Goal: Transaction & Acquisition: Purchase product/service

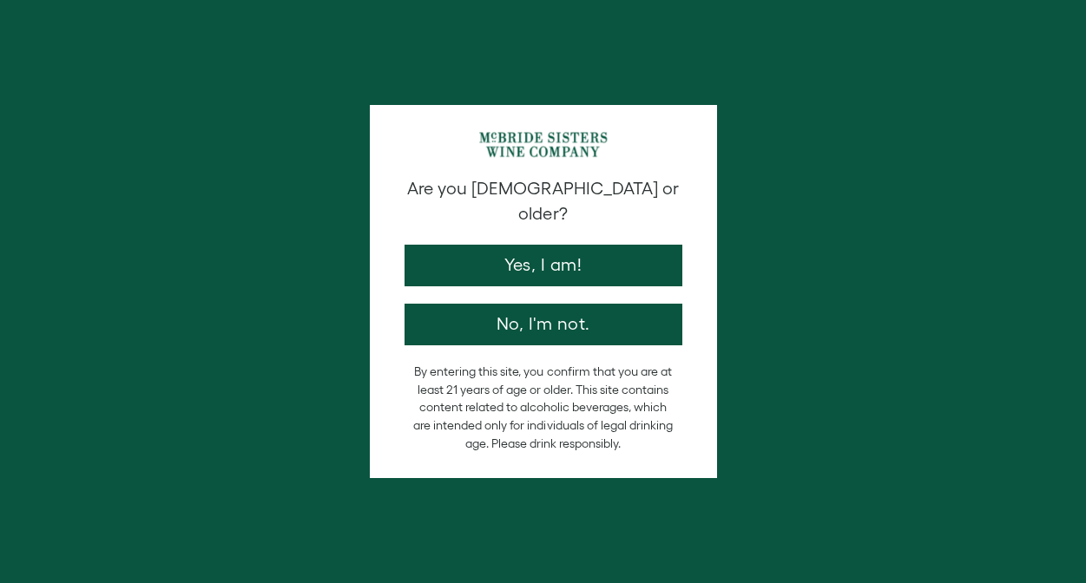
click at [526, 286] on button "Yes, I am!" at bounding box center [543, 266] width 278 height 42
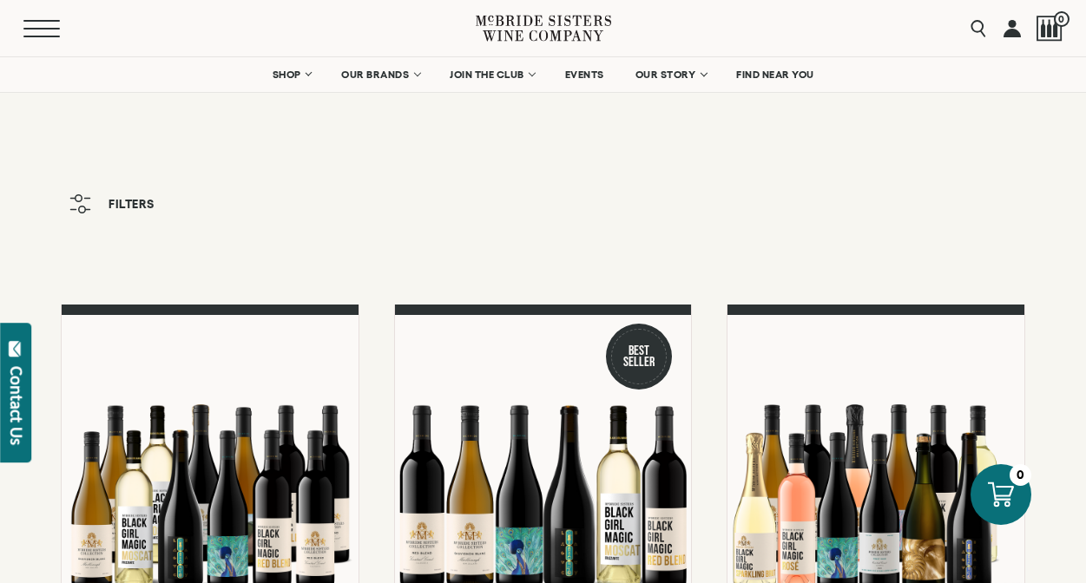
click at [24, 36] on span "Mobile Menu Trigger" at bounding box center [41, 37] width 36 height 2
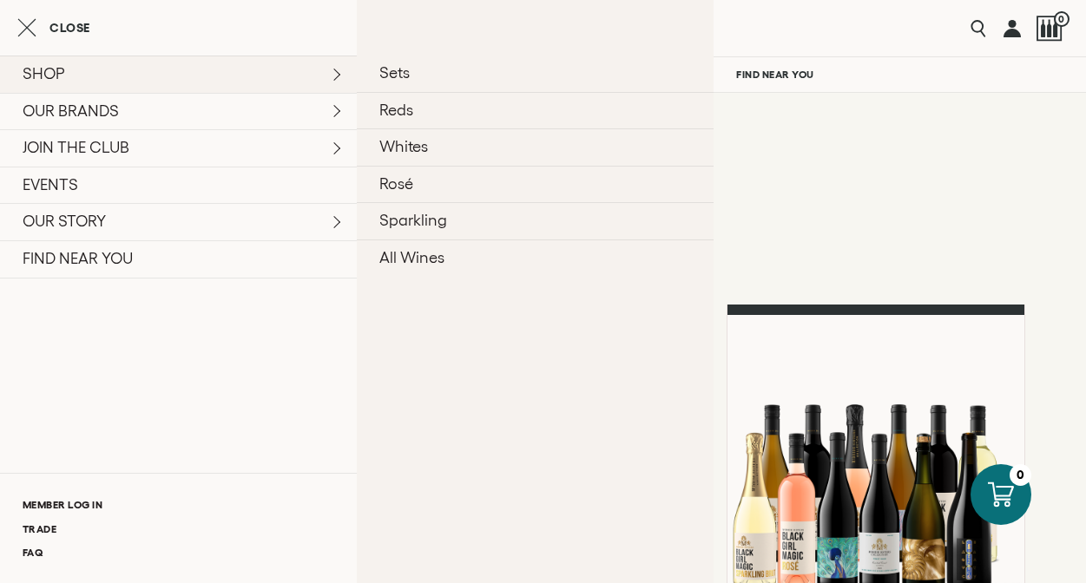
click at [332, 76] on link "SHOP" at bounding box center [178, 74] width 357 height 37
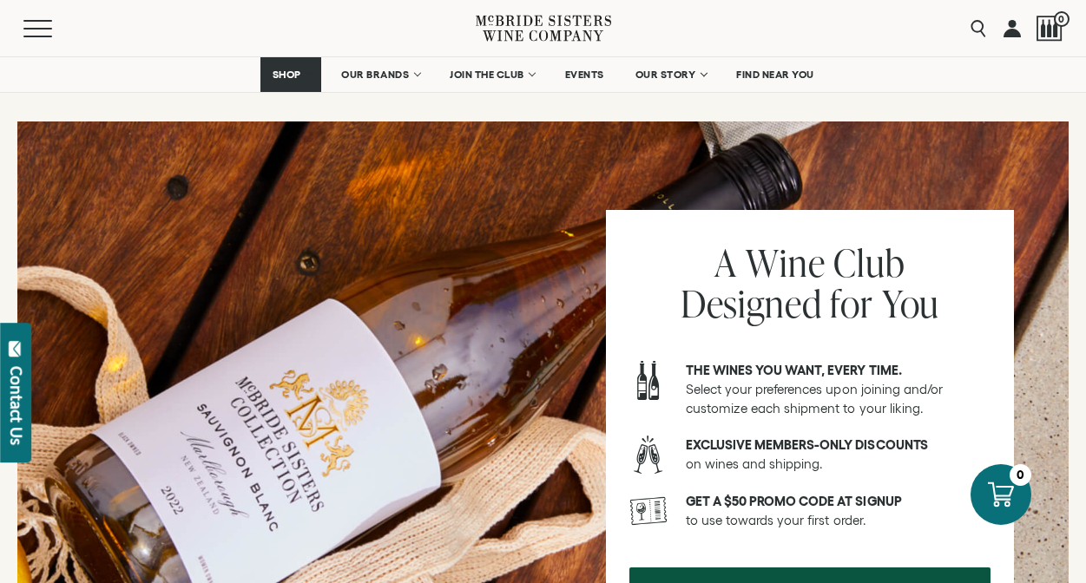
scroll to position [1806, 0]
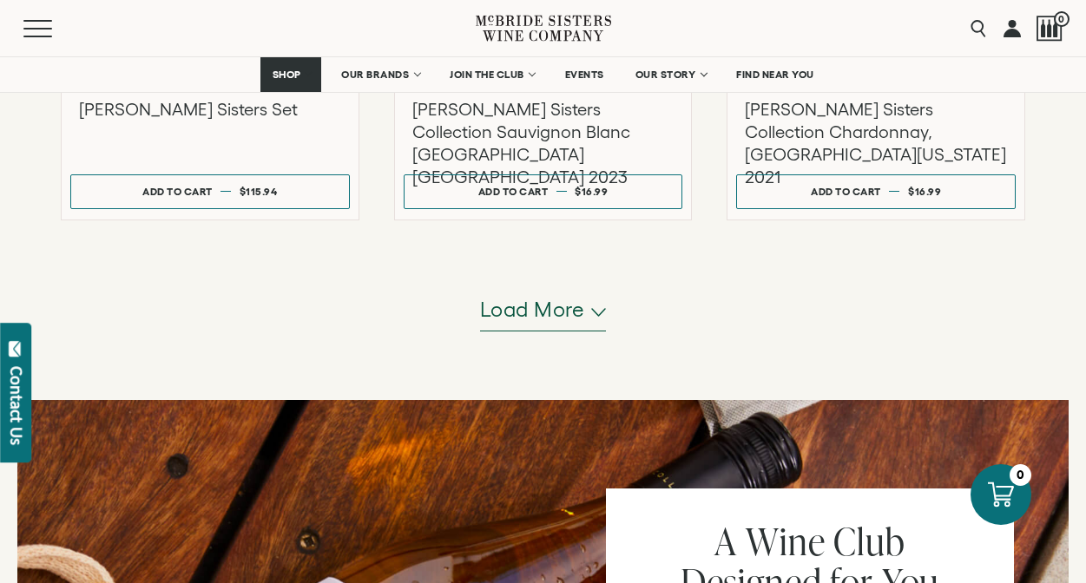
click at [518, 307] on span "Load more" at bounding box center [532, 310] width 105 height 30
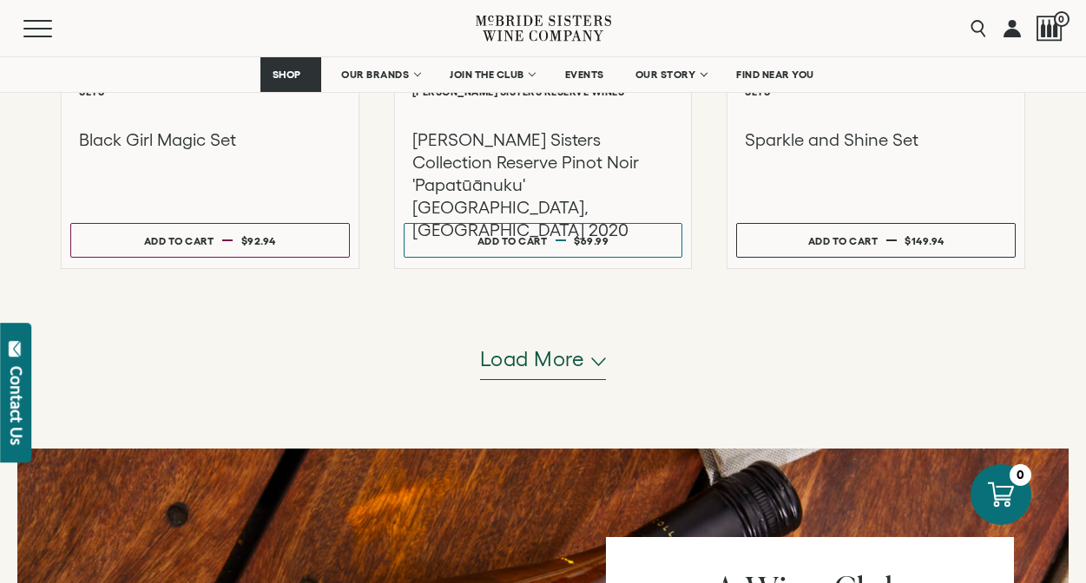
click at [516, 358] on span "Load more" at bounding box center [532, 360] width 105 height 30
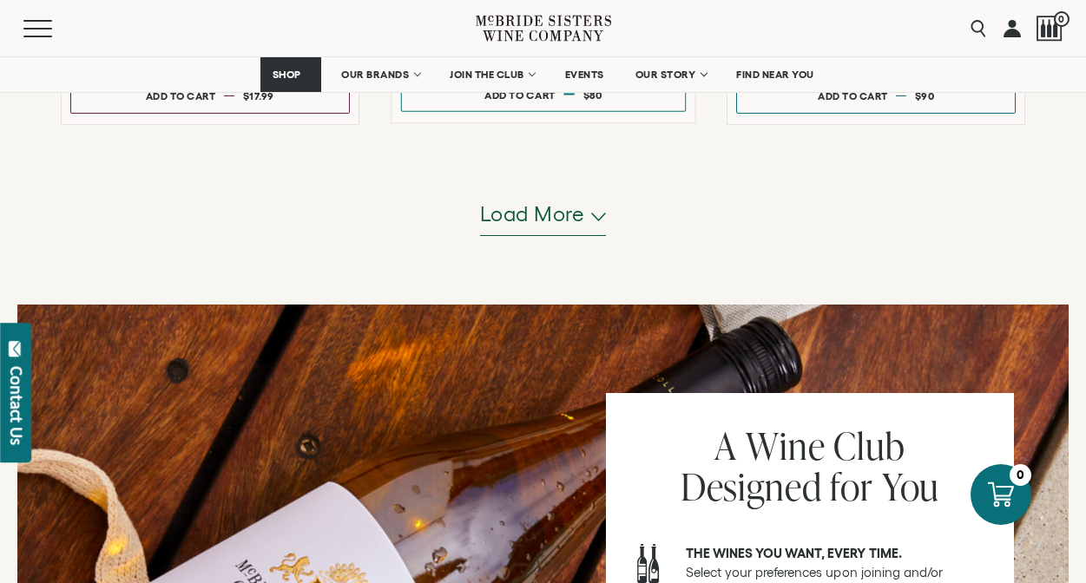
scroll to position [5511, 0]
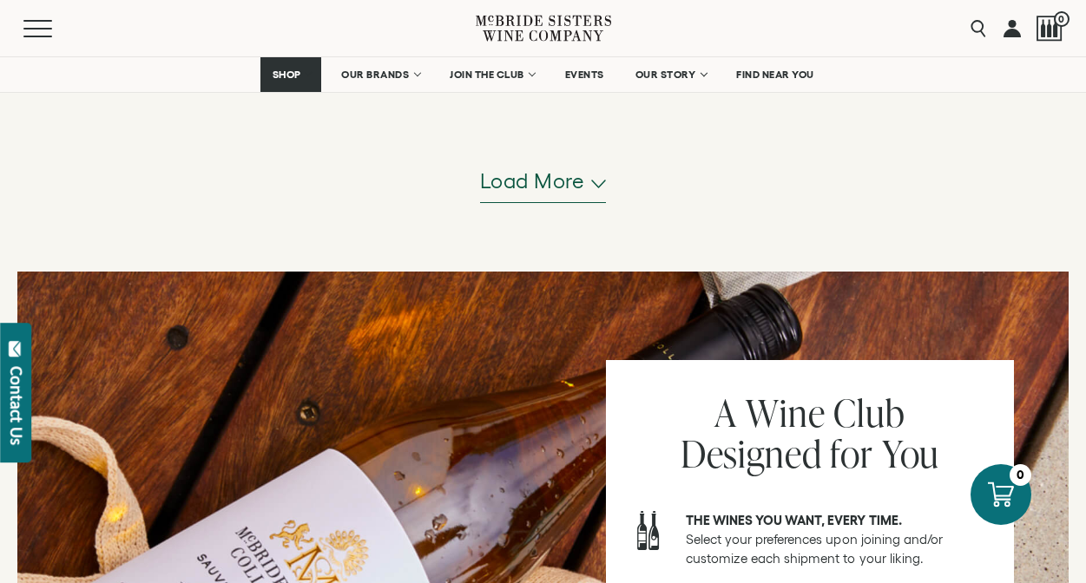
click at [550, 173] on span "Load more" at bounding box center [532, 182] width 105 height 30
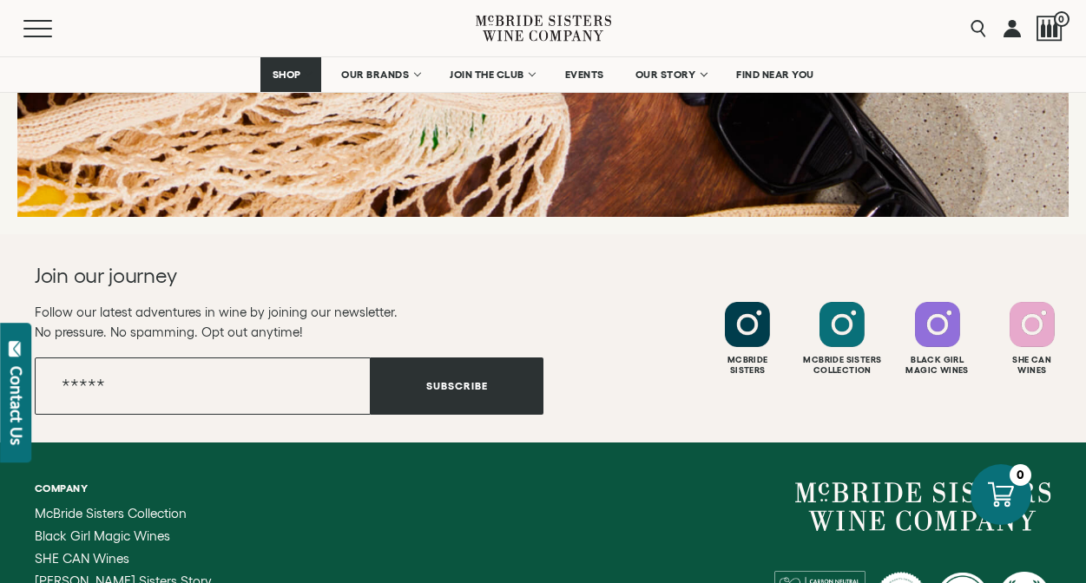
scroll to position [6993, 0]
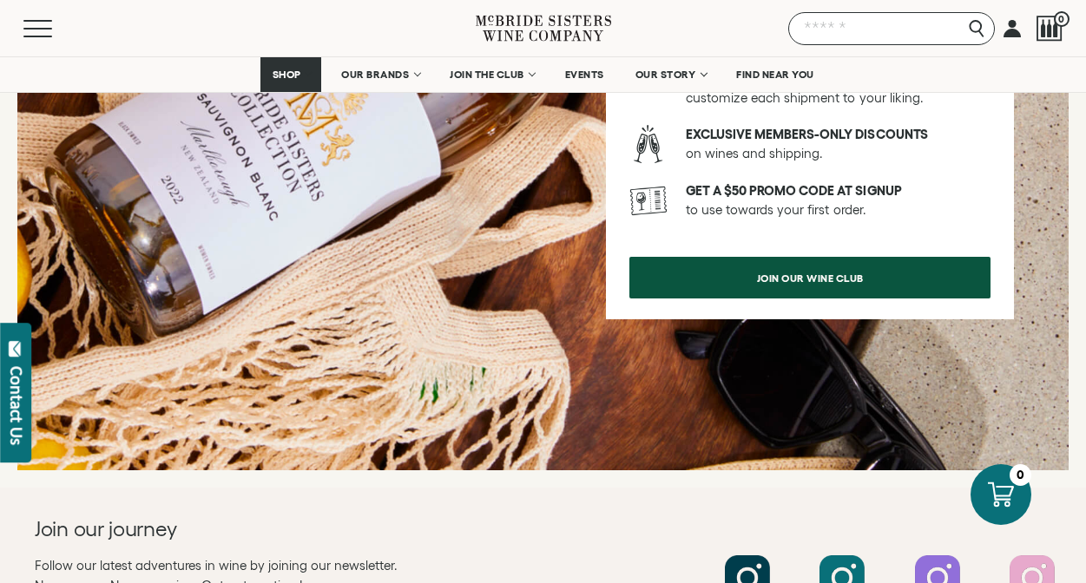
click at [972, 28] on input "Search" at bounding box center [891, 28] width 207 height 33
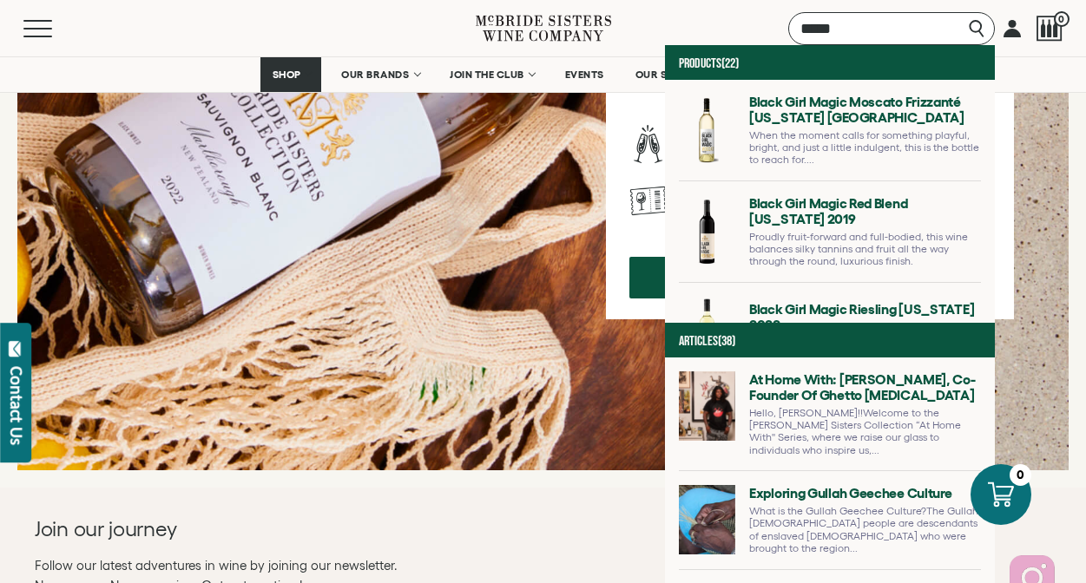
type input "*****"
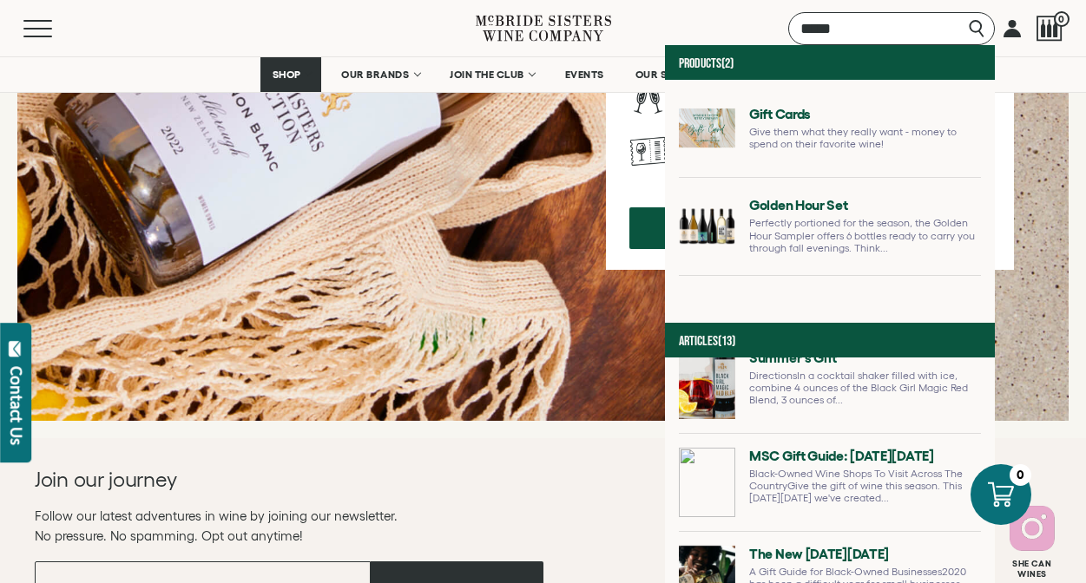
scroll to position [0, 0]
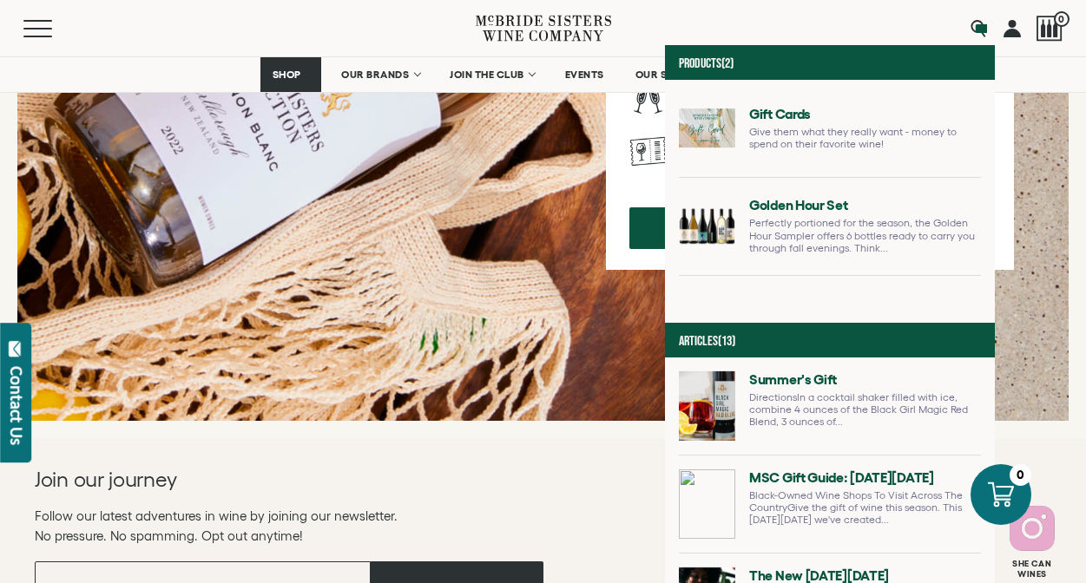
click at [636, 303] on div at bounding box center [542, 91] width 1051 height 660
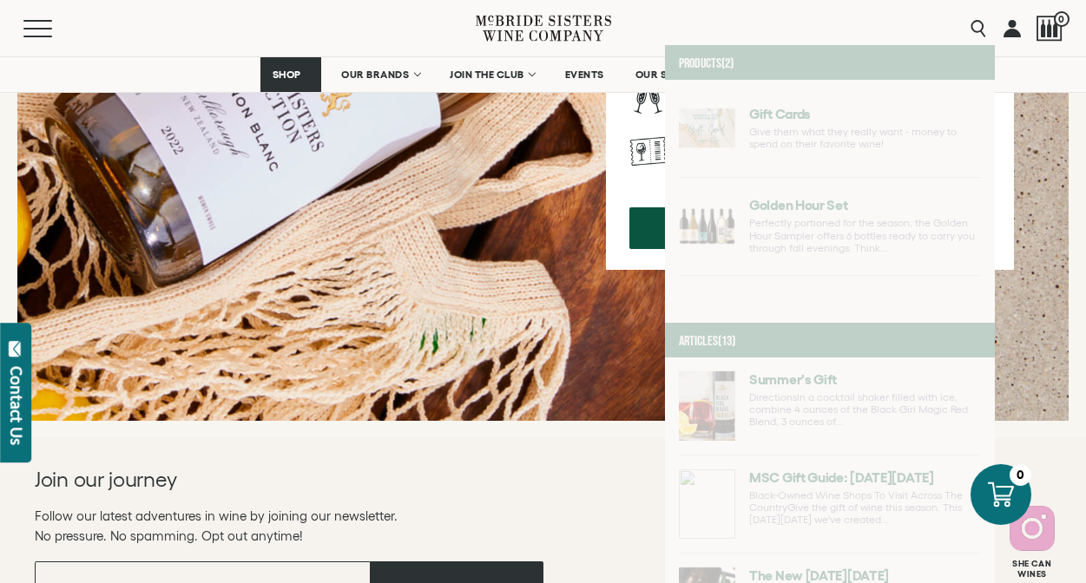
click at [590, 388] on div at bounding box center [542, 91] width 1051 height 660
